Goal: Task Accomplishment & Management: Manage account settings

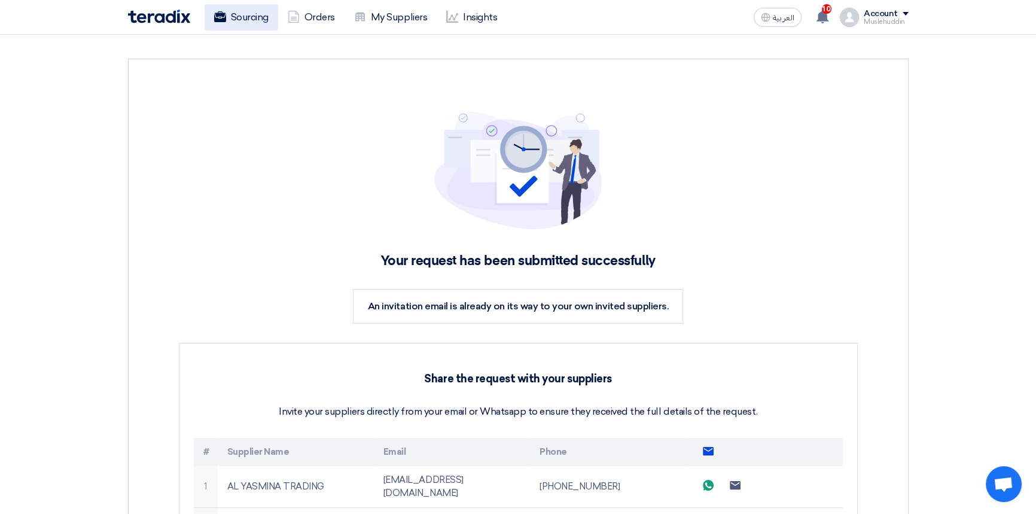
click at [254, 18] on link "Sourcing" at bounding box center [242, 17] width 74 height 26
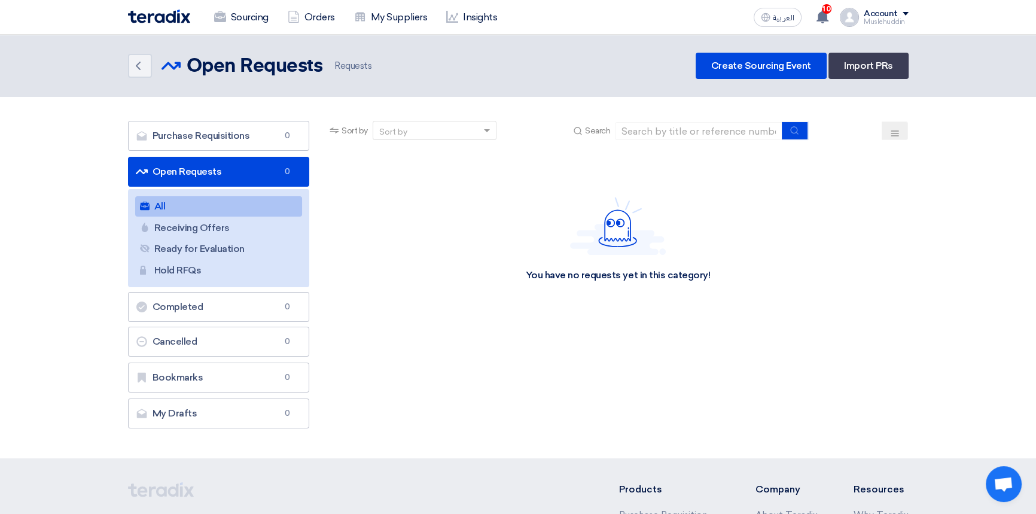
click at [443, 132] on div "Sort by" at bounding box center [427, 130] width 108 height 15
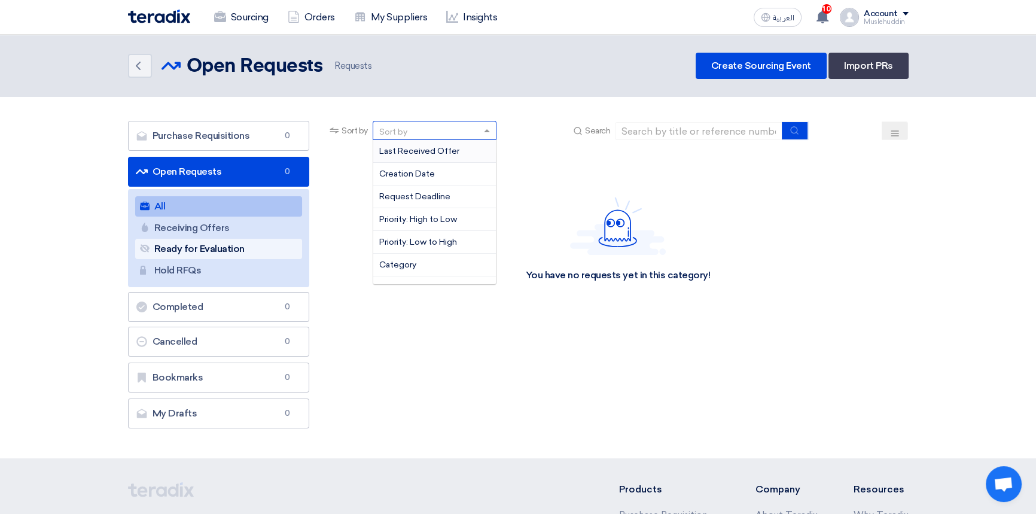
click at [198, 249] on link "Ready for Evaluation Ready for Evaluation" at bounding box center [218, 249] width 167 height 20
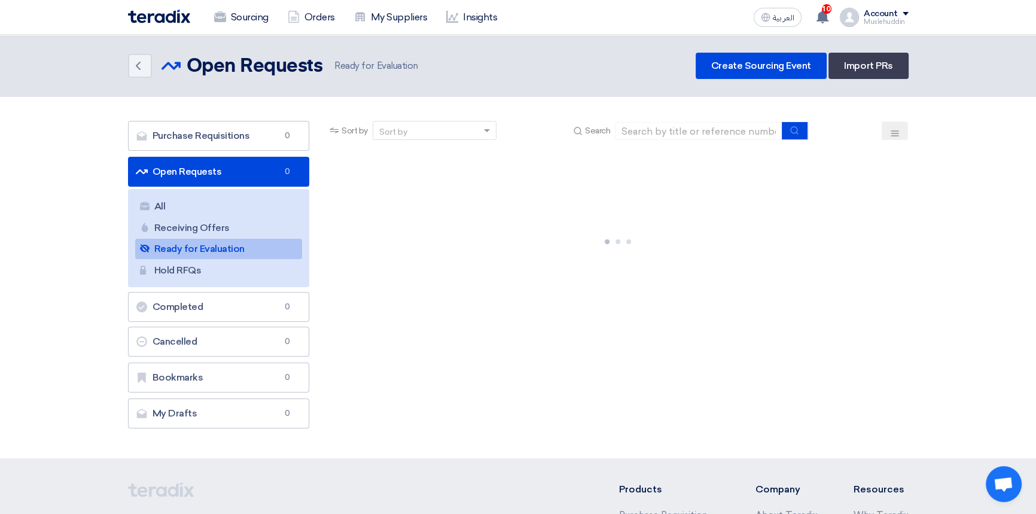
click at [524, 288] on div at bounding box center [617, 239] width 581 height 179
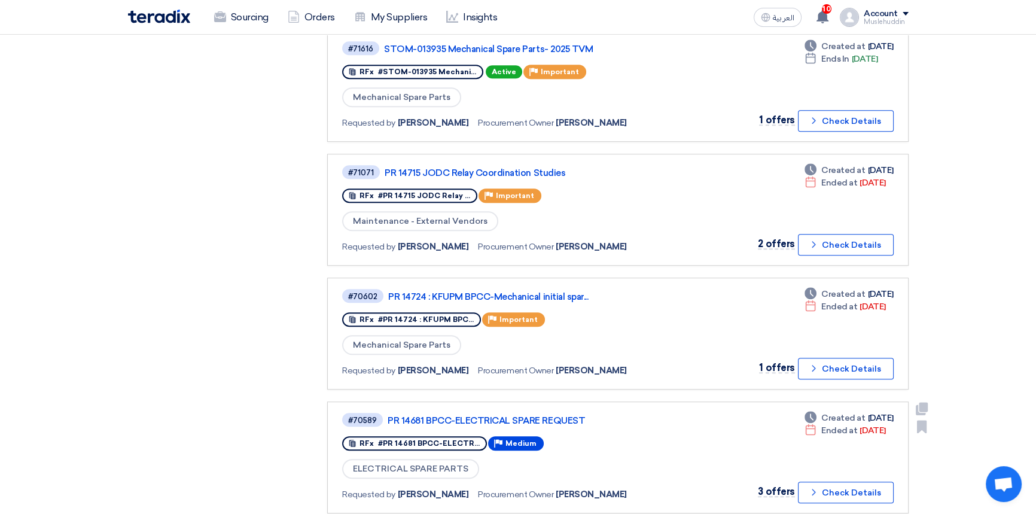
scroll to position [761, 0]
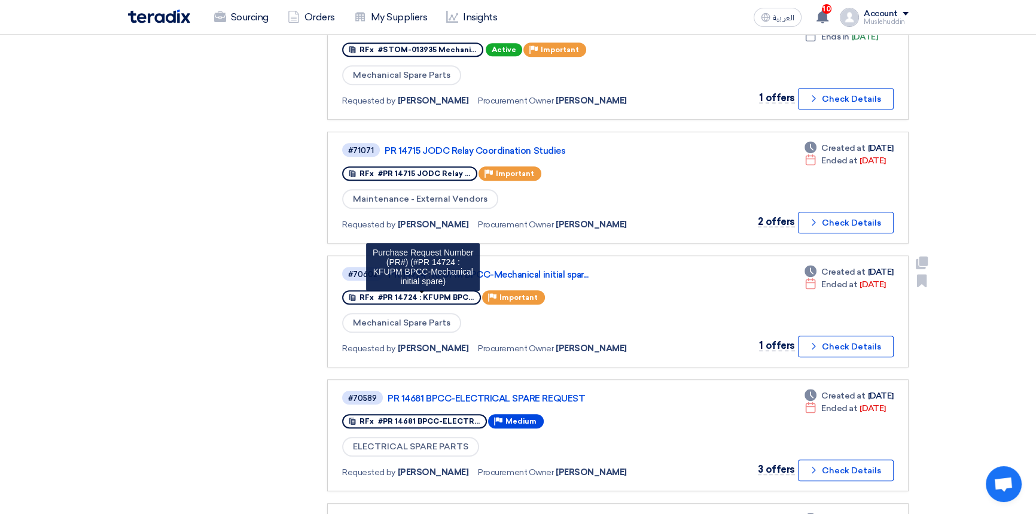
click at [420, 293] on span "#PR 14724 : KFUPM BPC..." at bounding box center [426, 297] width 96 height 8
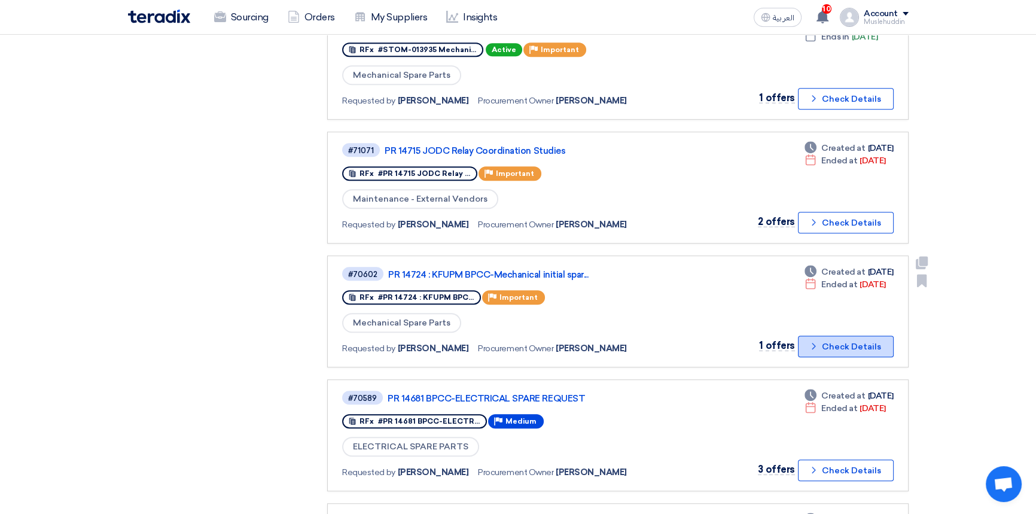
click at [858, 337] on button "Check details Check Details" at bounding box center [846, 347] width 96 height 22
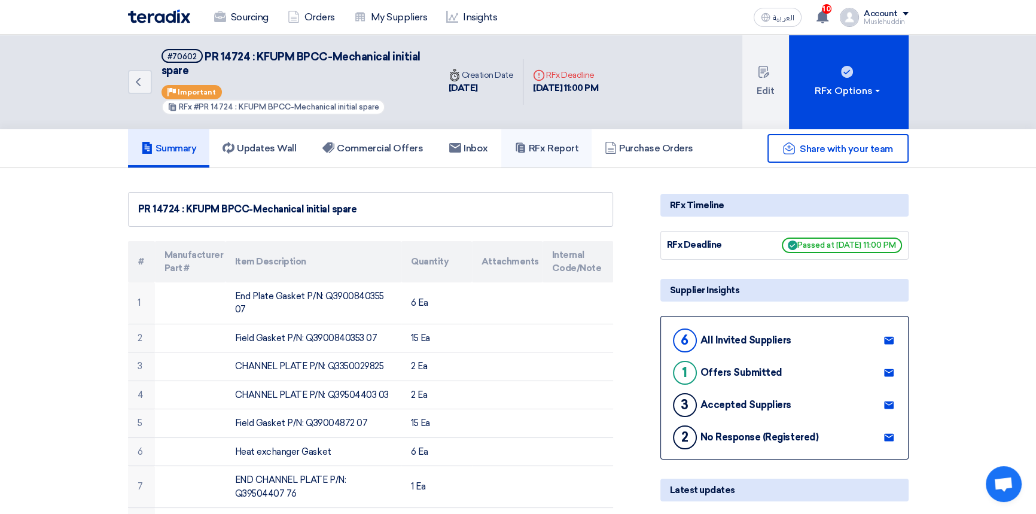
click at [554, 149] on h5 "RFx Report" at bounding box center [546, 148] width 64 height 12
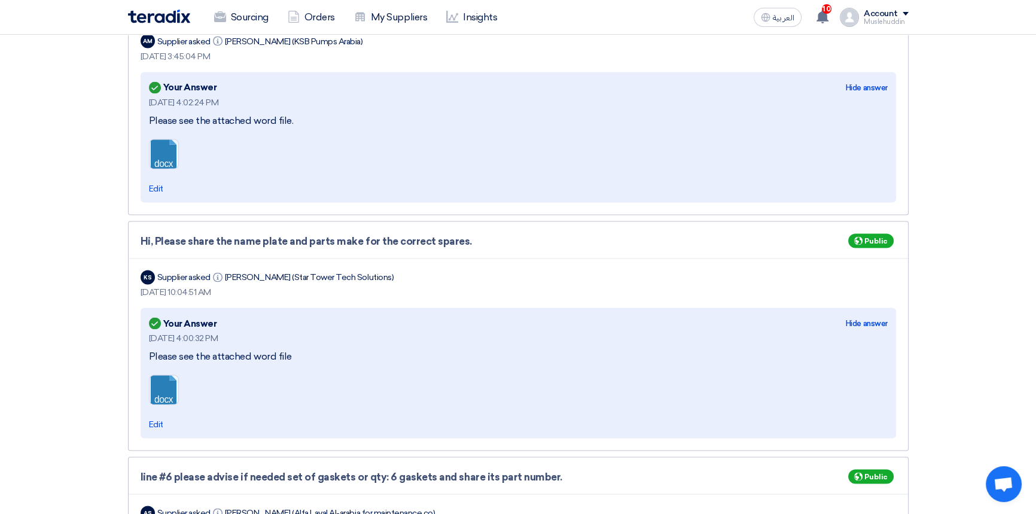
scroll to position [8608, 0]
drag, startPoint x: 161, startPoint y: 137, endPoint x: 560, endPoint y: 163, distance: 400.3
click at [161, 139] on link at bounding box center [198, 175] width 96 height 72
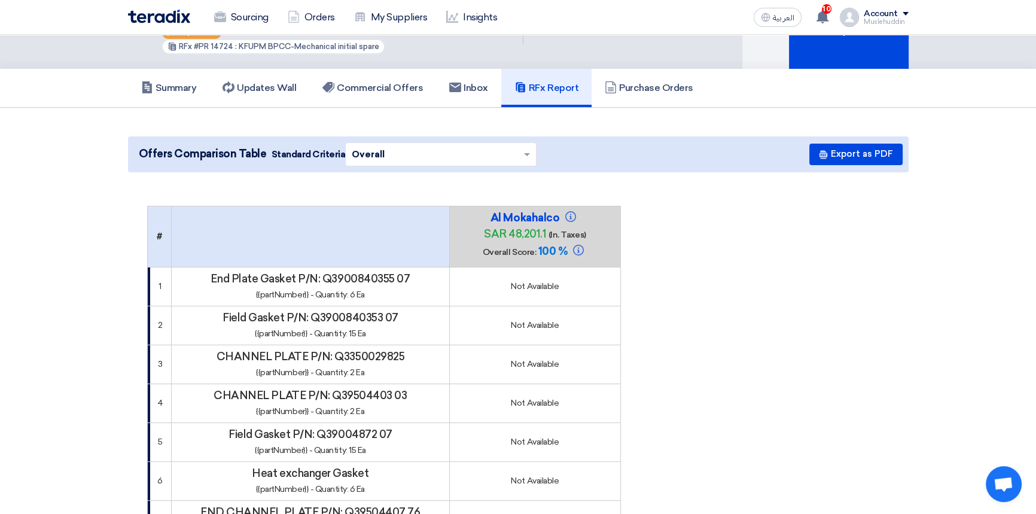
scroll to position [0, 0]
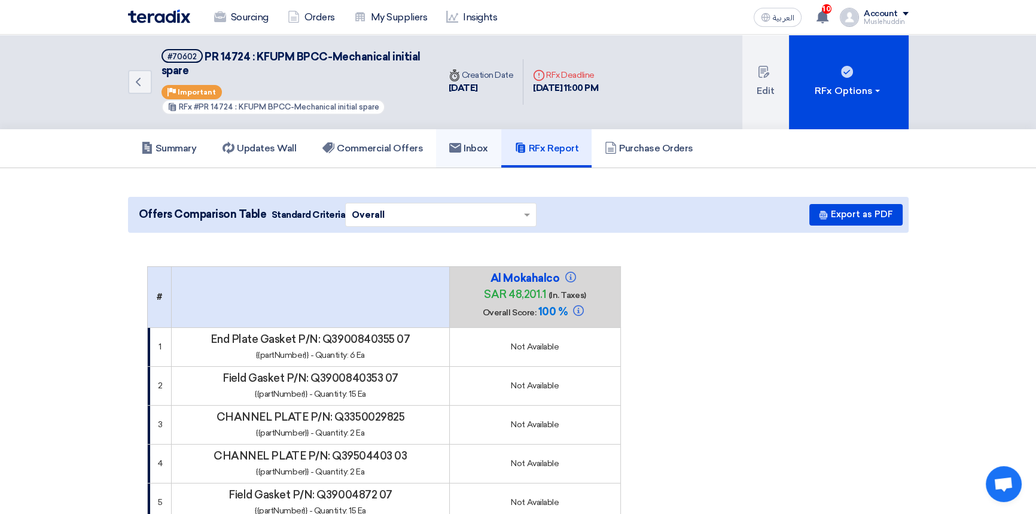
click at [468, 148] on h5 "Inbox" at bounding box center [468, 148] width 39 height 12
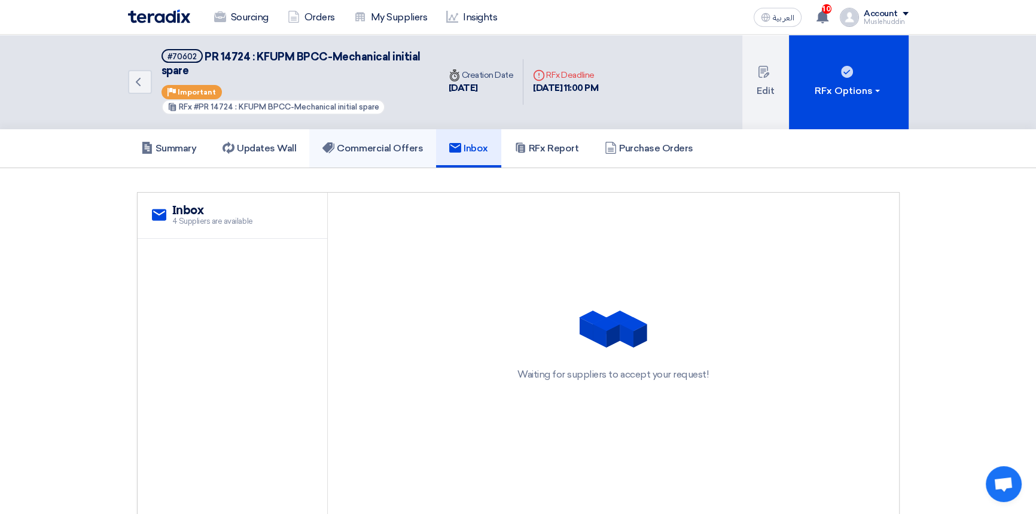
click at [392, 146] on h5 "Commercial Offers" at bounding box center [372, 148] width 100 height 12
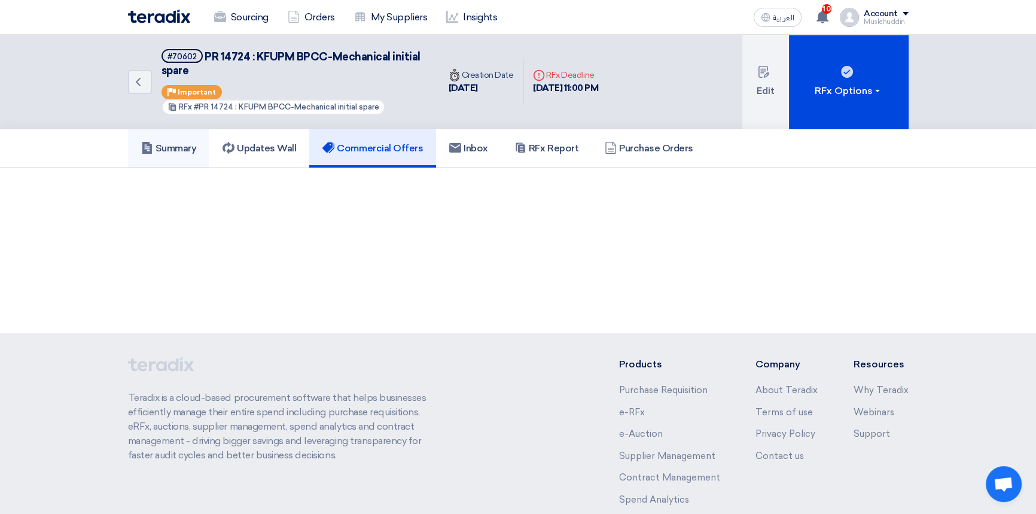
click at [171, 142] on h5 "Summary" at bounding box center [169, 148] width 56 height 12
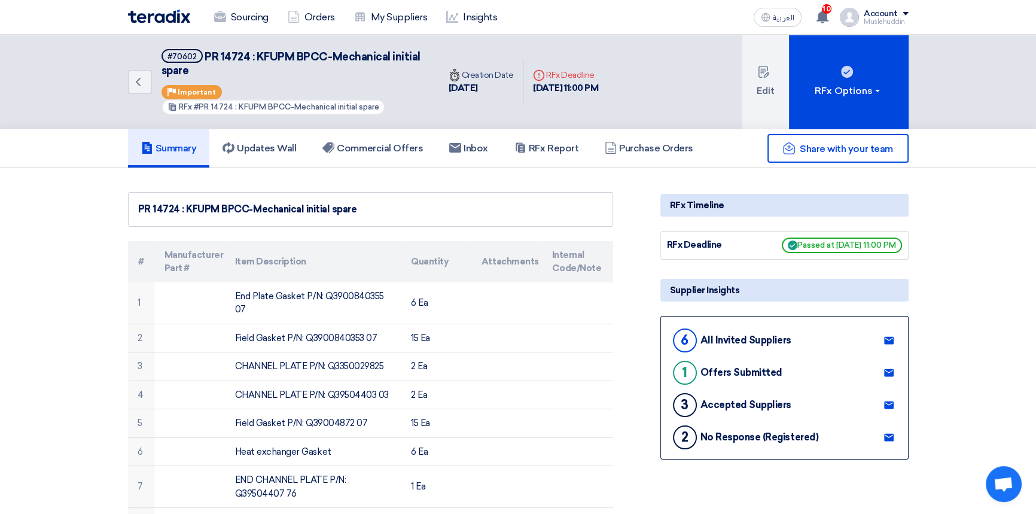
click at [889, 340] on use at bounding box center [889, 340] width 10 height 8
click at [889, 341] on use at bounding box center [889, 340] width 10 height 8
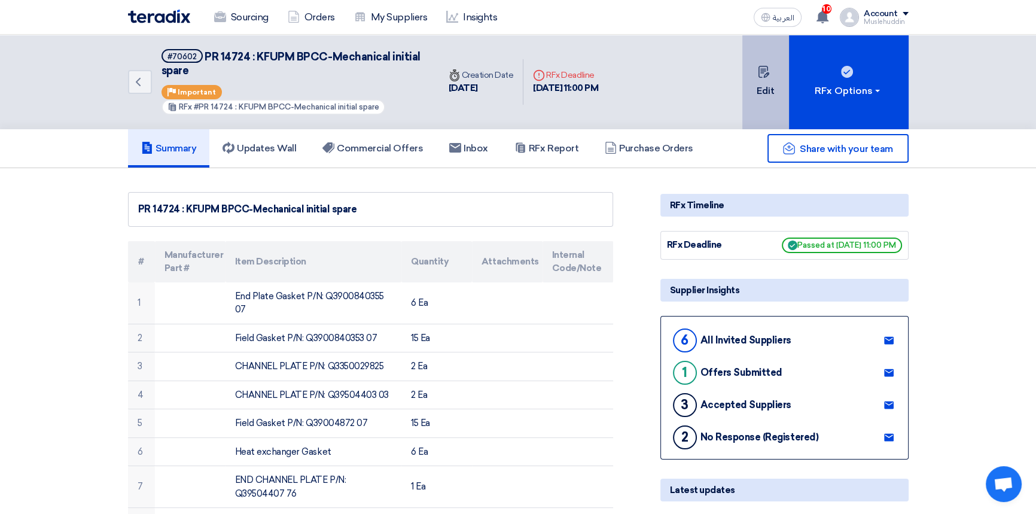
click at [771, 84] on button "Edit" at bounding box center [765, 82] width 47 height 94
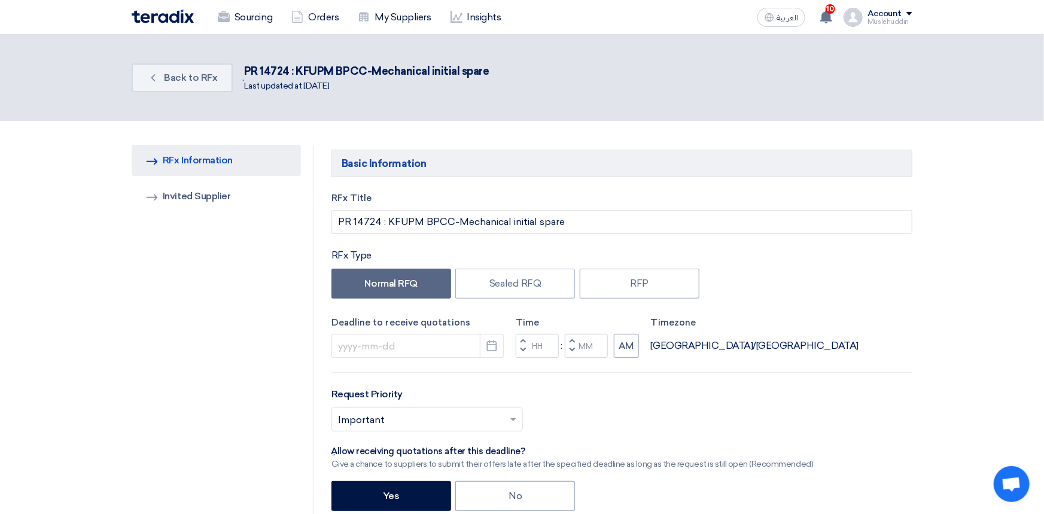
type input "[DATE]"
type input "11"
type input "00"
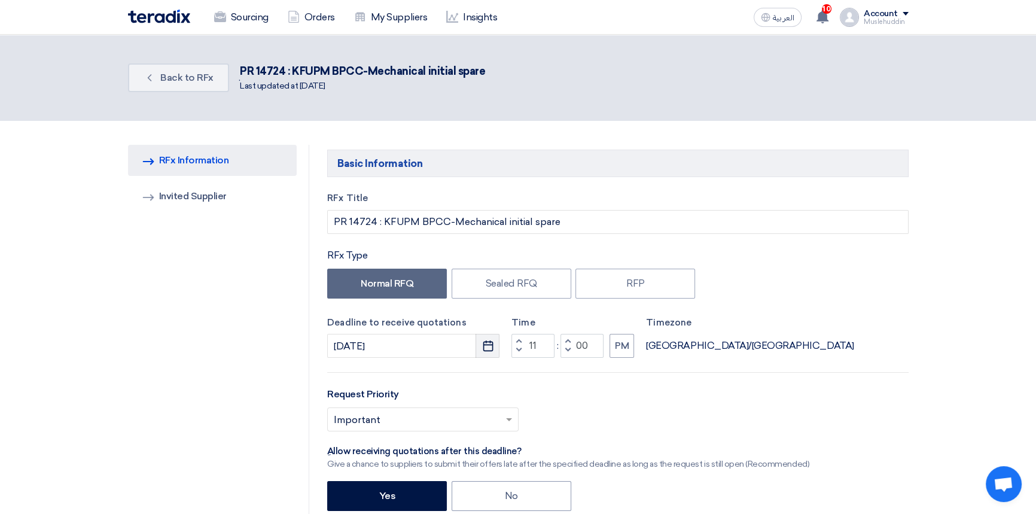
click at [484, 346] on icon "Pick a date" at bounding box center [488, 346] width 12 height 12
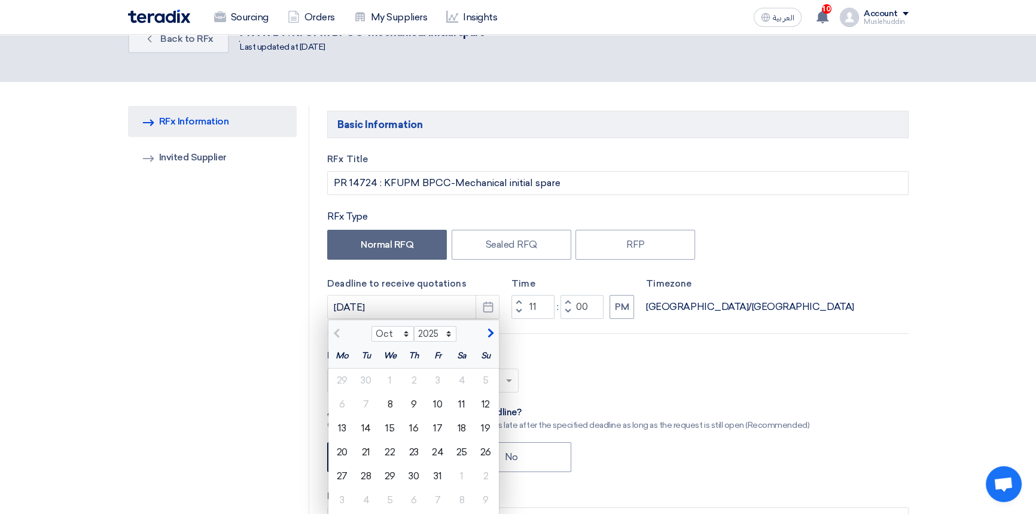
scroll to position [108, 0]
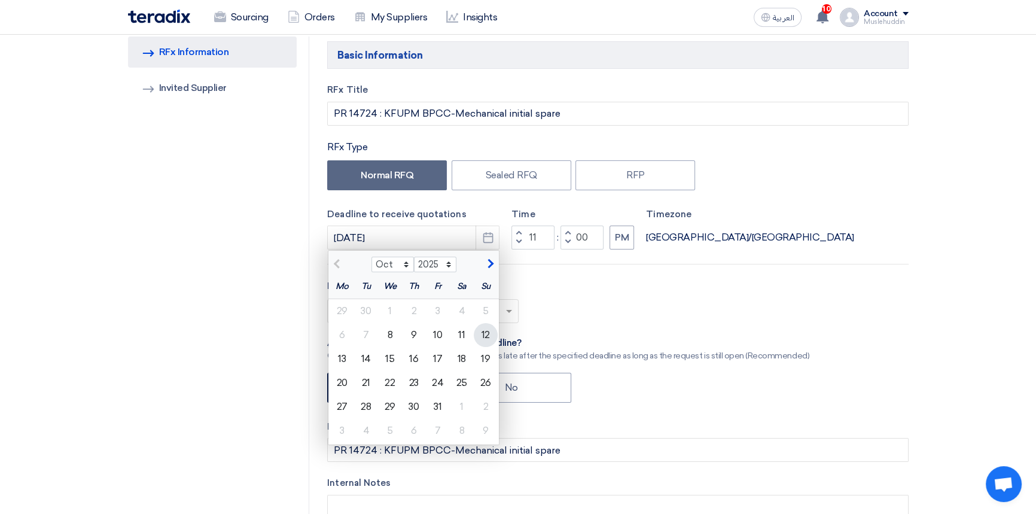
click at [481, 339] on div "12" at bounding box center [486, 335] width 24 height 24
type input "[DATE]"
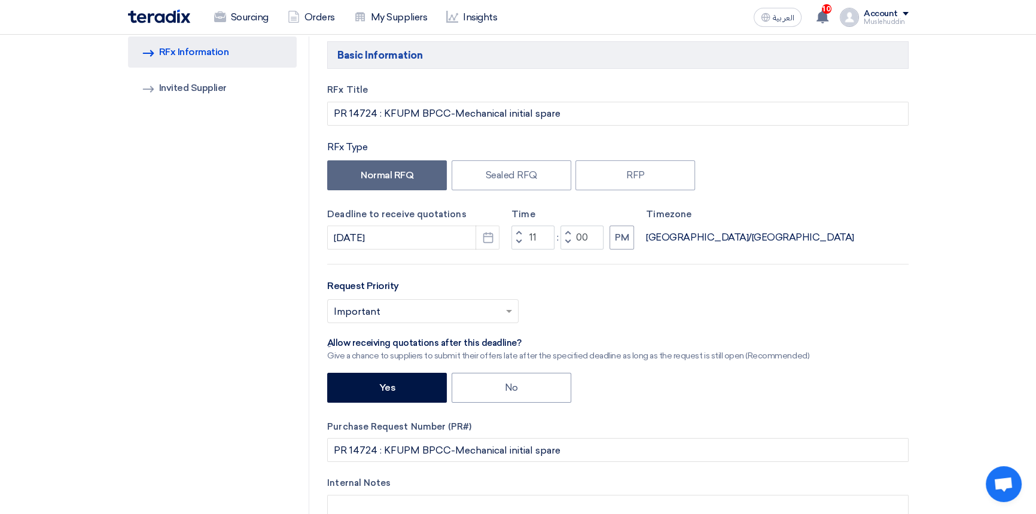
click at [612, 309] on div "Select priority... × Important ×" at bounding box center [617, 315] width 581 height 33
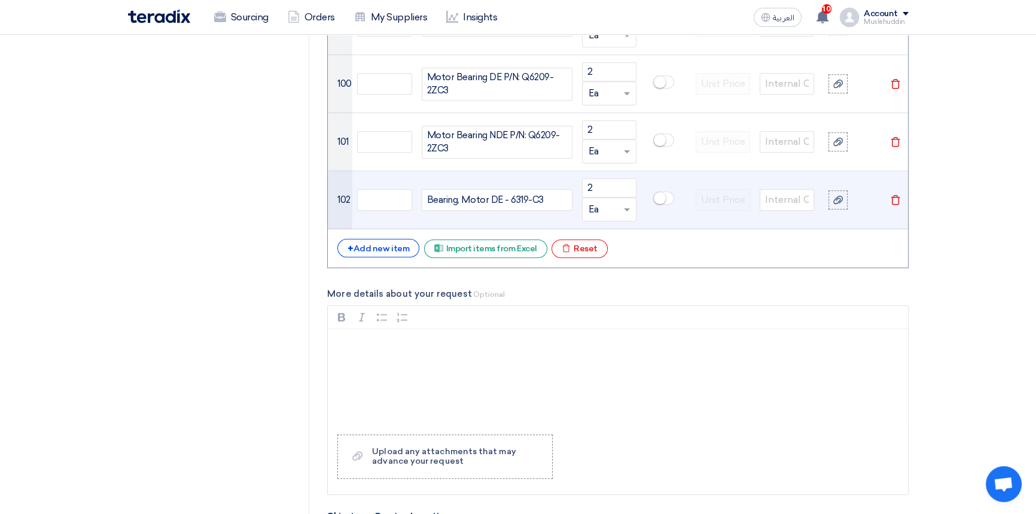
scroll to position [6687, 0]
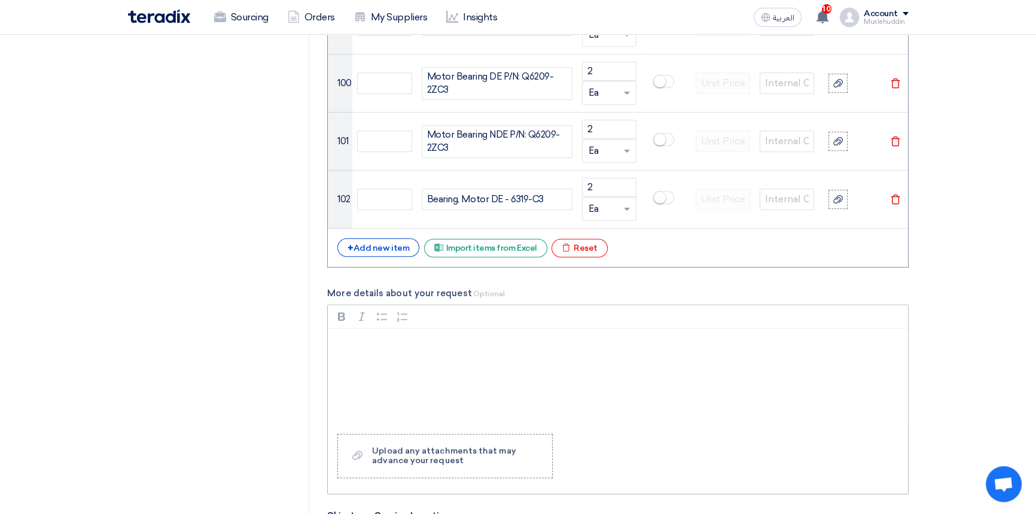
click at [450, 340] on p "Rich Text Editor, main" at bounding box center [622, 344] width 560 height 14
click at [449, 446] on div "Upload any attachments that may advance your request" at bounding box center [456, 455] width 168 height 19
click at [0, 0] on input "Upload a file Upload any attachments that may advance your request" at bounding box center [0, 0] width 0 height 0
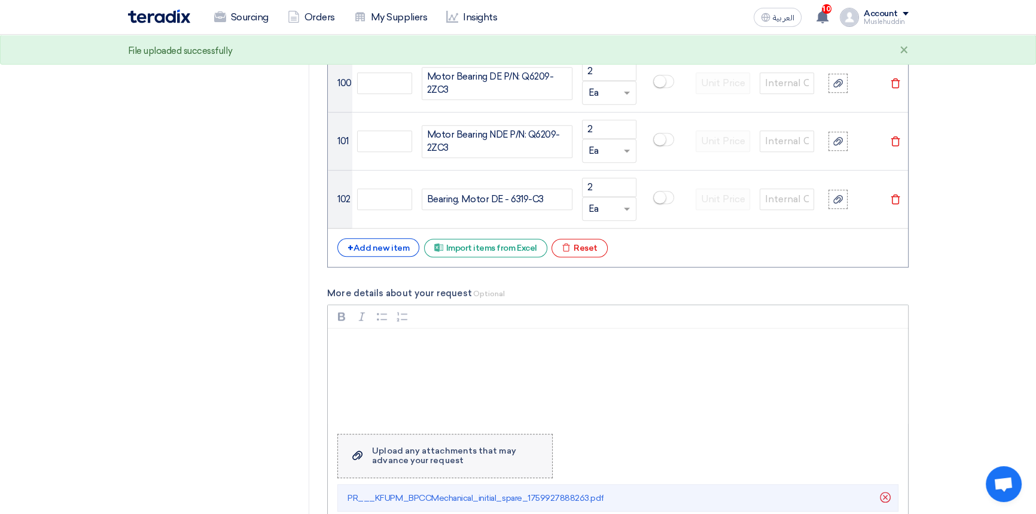
click at [403, 446] on div "Upload any attachments that may advance your request" at bounding box center [456, 455] width 168 height 19
click at [0, 0] on input "Upload a file Upload any attachments that may advance your request" at bounding box center [0, 0] width 0 height 0
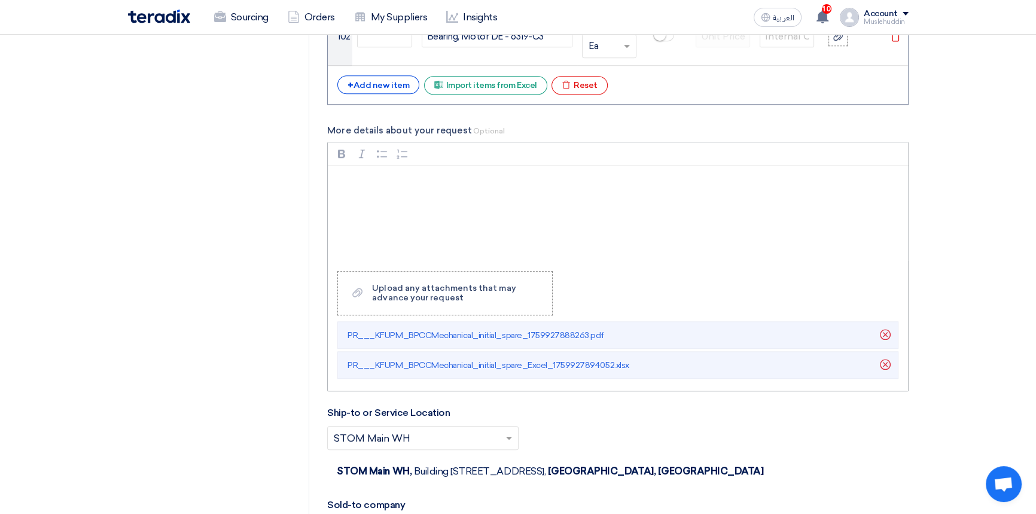
scroll to position [6850, 0]
drag, startPoint x: 404, startPoint y: 286, endPoint x: 434, endPoint y: 284, distance: 30.0
click at [404, 286] on div "Upload any attachments that may advance your request" at bounding box center [456, 292] width 168 height 19
click at [0, 0] on input "Upload a file Upload any attachments that may advance your request" at bounding box center [0, 0] width 0 height 0
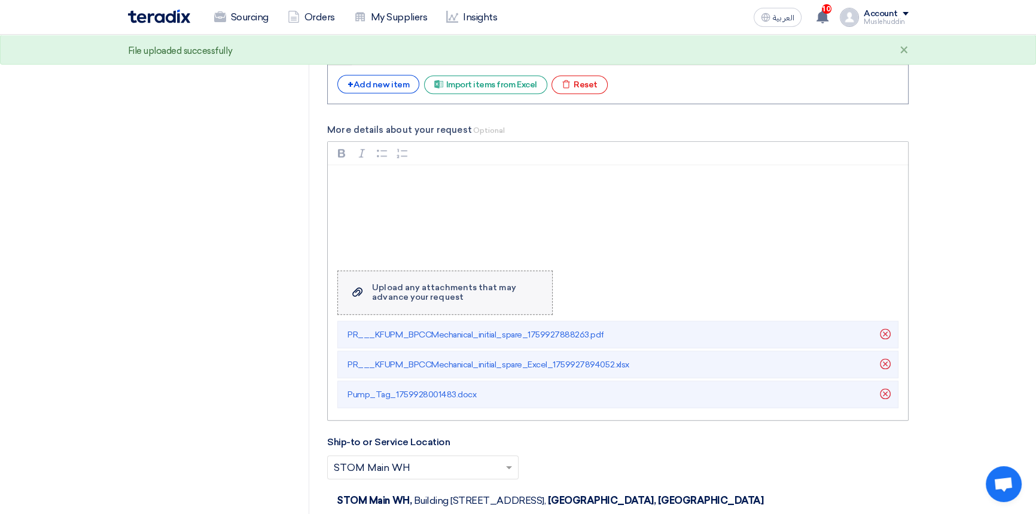
click at [362, 287] on use at bounding box center [357, 291] width 10 height 9
click at [0, 0] on input "Upload a file Upload any attachments that may advance your request" at bounding box center [0, 0] width 0 height 0
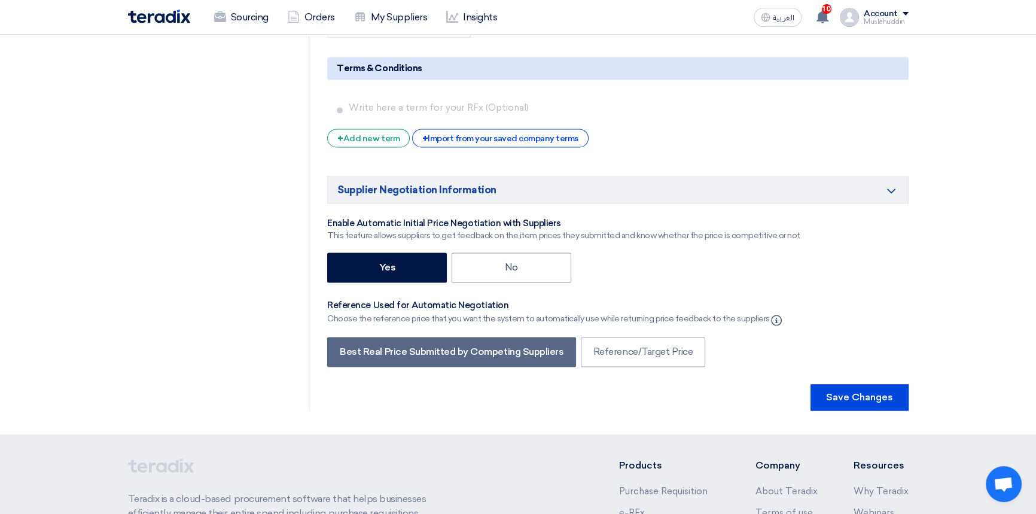
scroll to position [7829, 0]
click at [828, 388] on button "Save Changes" at bounding box center [859, 397] width 98 height 26
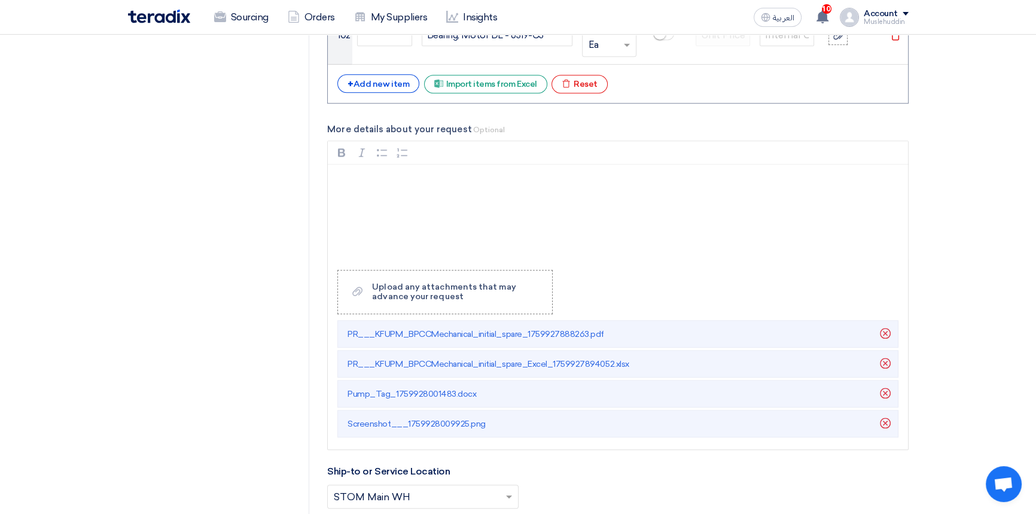
scroll to position [6850, 0]
click at [415, 173] on p "Rich Text Editor, main" at bounding box center [622, 180] width 560 height 14
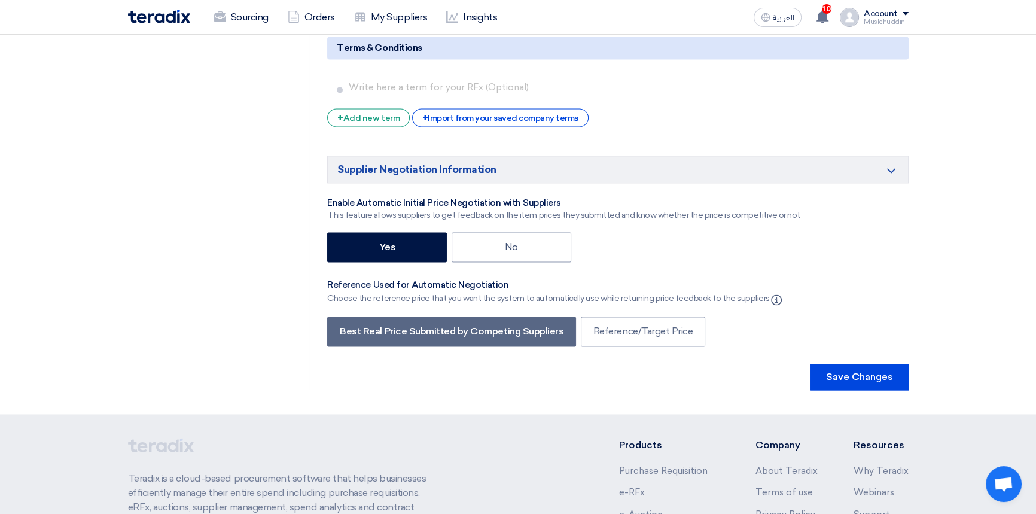
scroll to position [8011, 0]
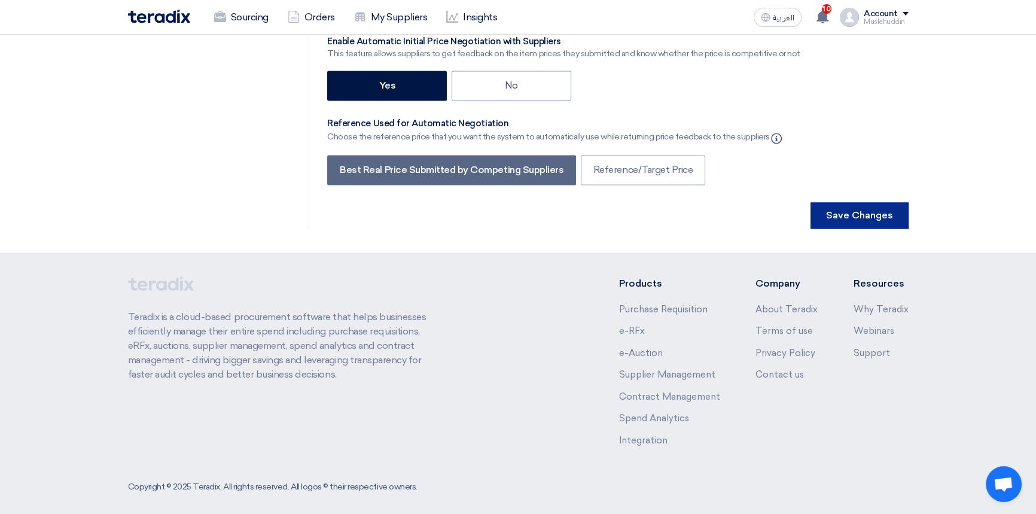
click at [844, 202] on button "Save Changes" at bounding box center [859, 215] width 98 height 26
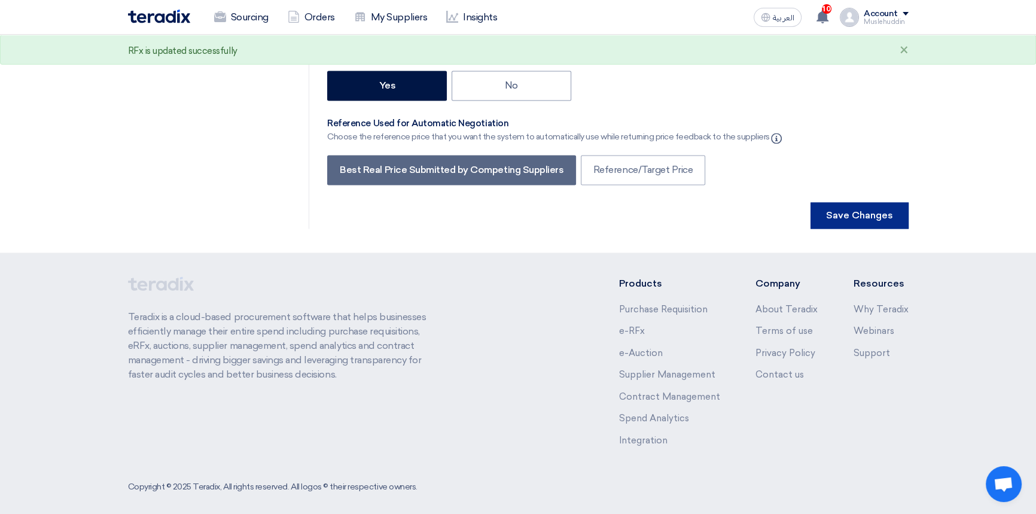
scroll to position [0, 0]
